Goal: Check status: Check status

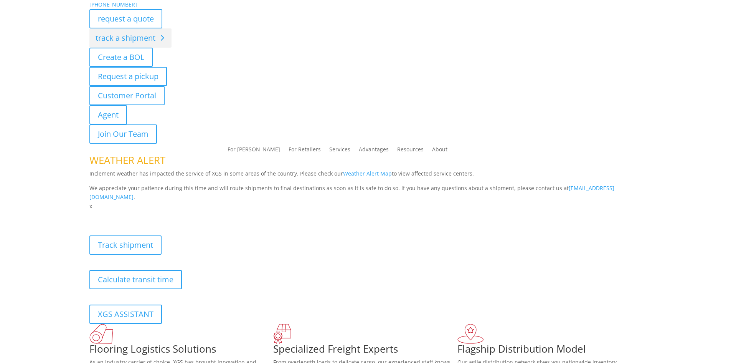
click at [118, 36] on link "track a shipment" at bounding box center [130, 37] width 82 height 19
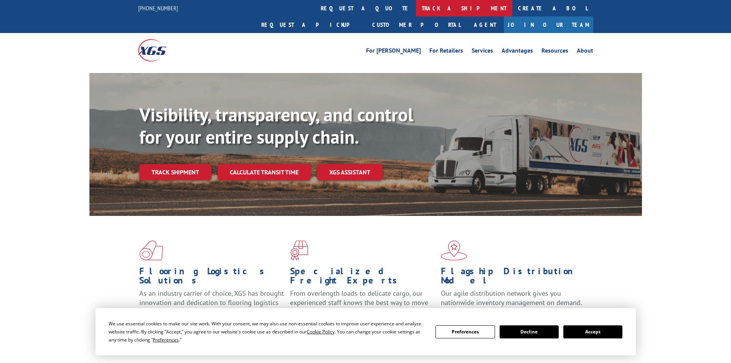
click at [416, 7] on link "track a shipment" at bounding box center [464, 8] width 96 height 16
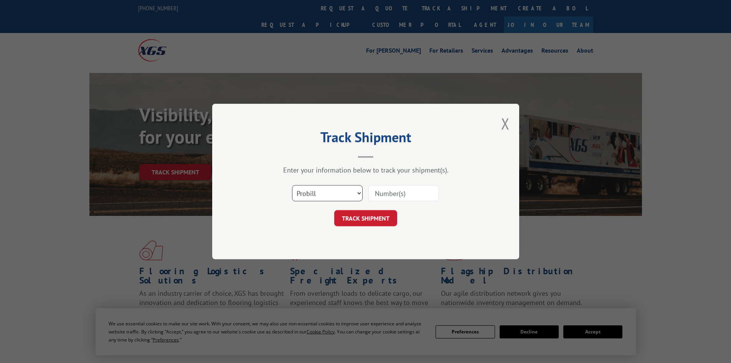
click at [327, 201] on select "Select category... Probill BOL PO" at bounding box center [327, 193] width 71 height 16
select select "po"
click at [292, 185] on select "Select category... Probill BOL PO" at bounding box center [327, 193] width 71 height 16
click at [392, 192] on input at bounding box center [403, 193] width 71 height 16
paste input "09530021"
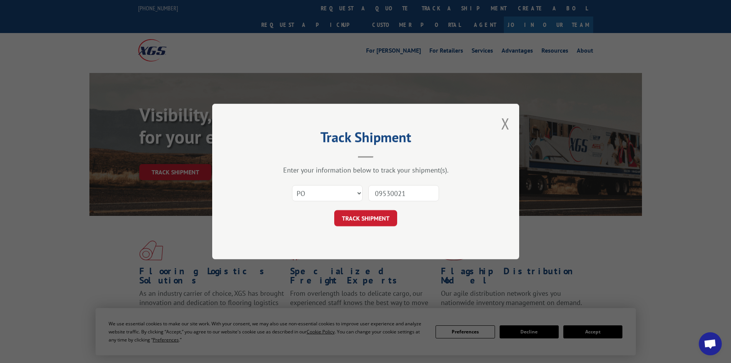
type input "09530021"
click at [366, 208] on form "Select category... Probill BOL PO 09530021 TRACK SHIPMENT" at bounding box center [366, 203] width 230 height 46
click at [363, 218] on button "TRACK SHIPMENT" at bounding box center [365, 218] width 63 height 16
